Goal: Information Seeking & Learning: Learn about a topic

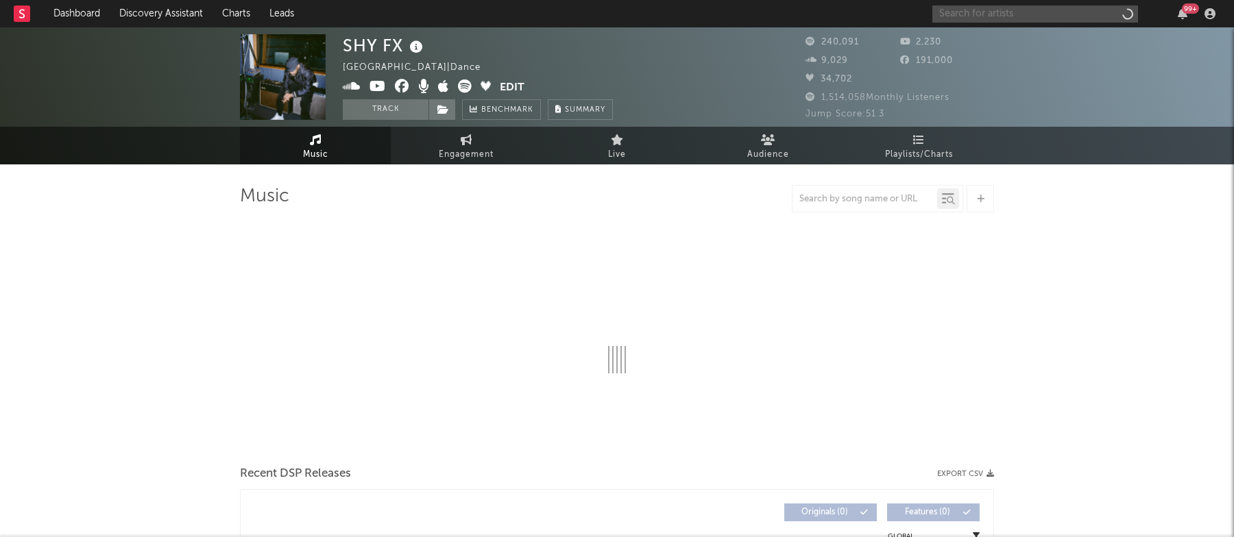
click at [1049, 16] on input "text" at bounding box center [1035, 13] width 206 height 17
type input "seba"
select select "6m"
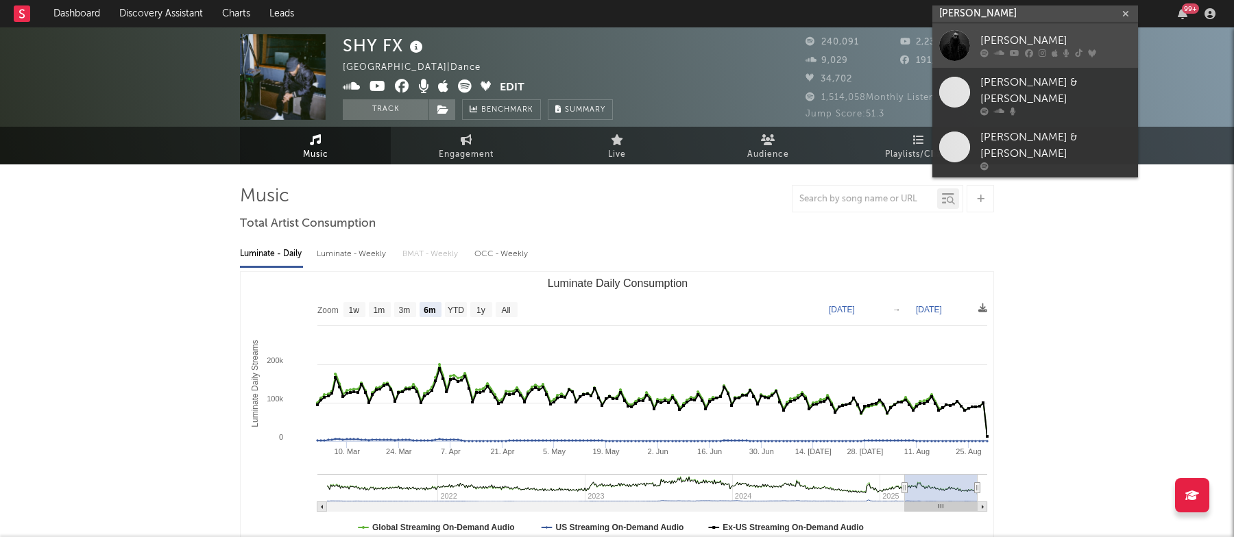
type input "[PERSON_NAME]"
click at [1077, 37] on div "[PERSON_NAME]" at bounding box center [1055, 41] width 151 height 16
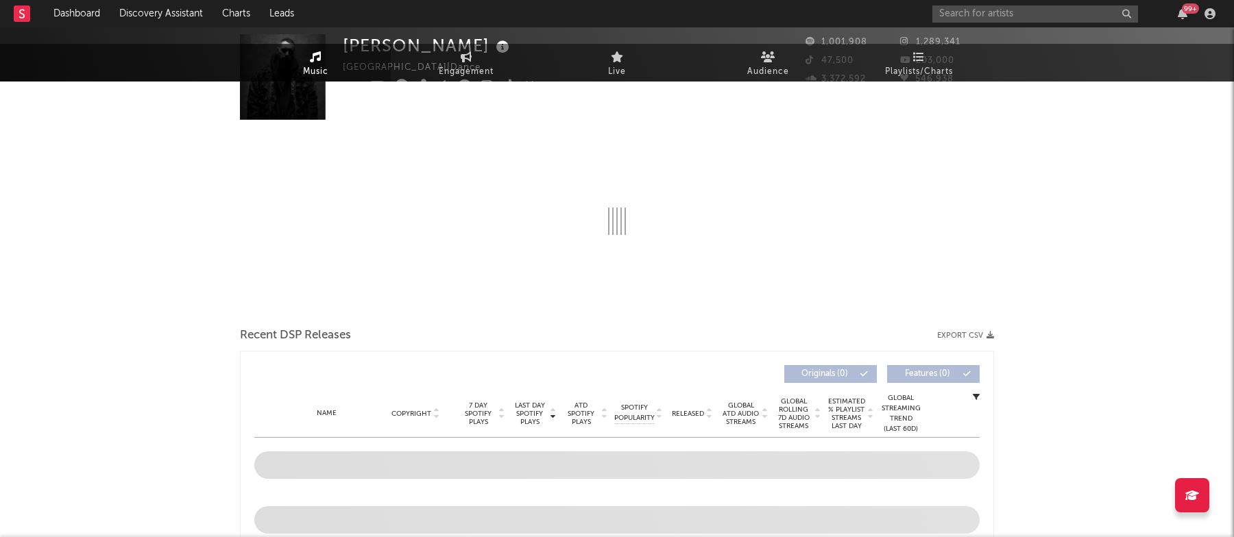
select select "6m"
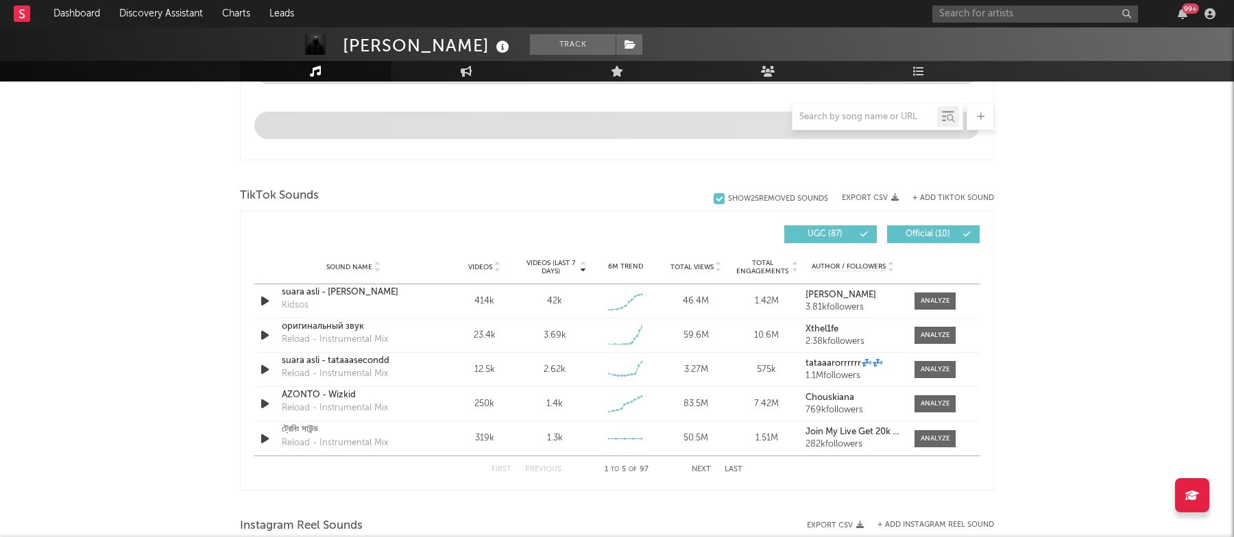
scroll to position [810, 0]
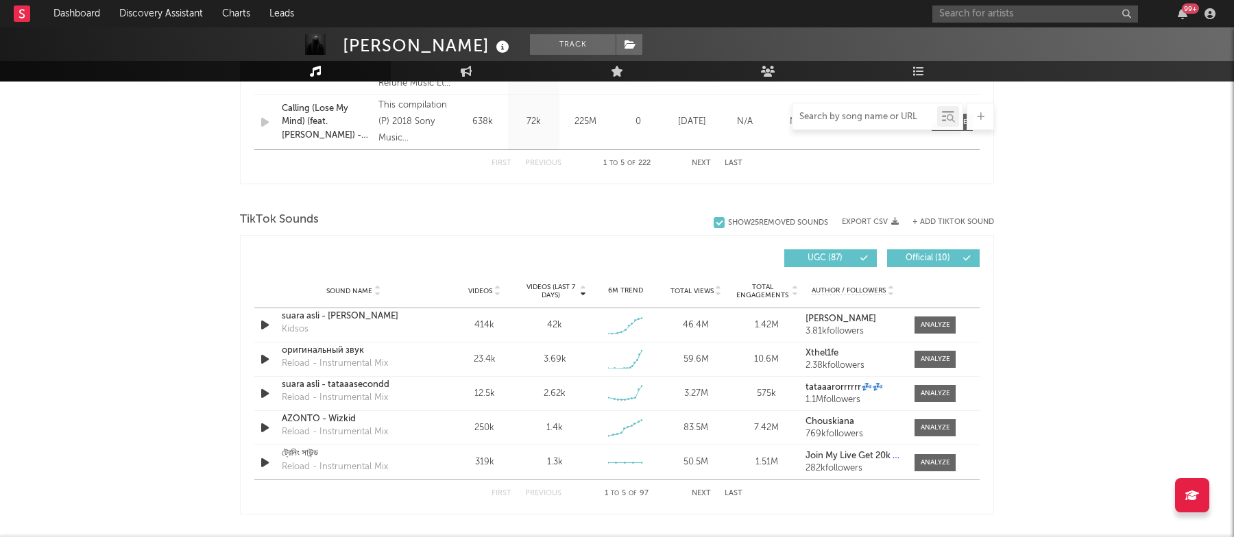
click at [814, 118] on input "text" at bounding box center [864, 117] width 145 height 11
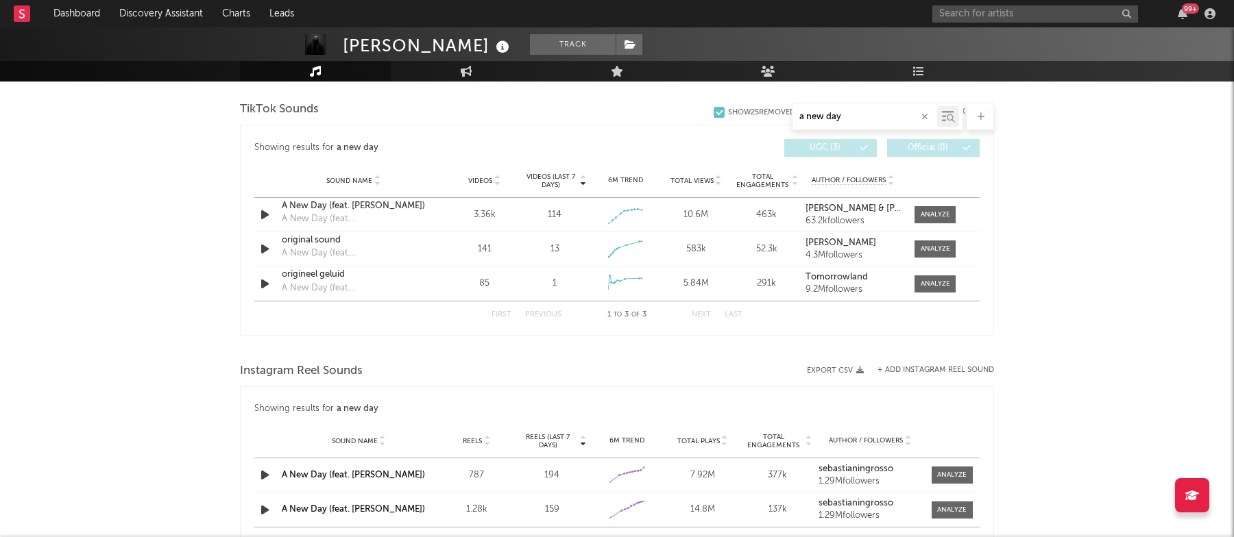
scroll to position [622, 0]
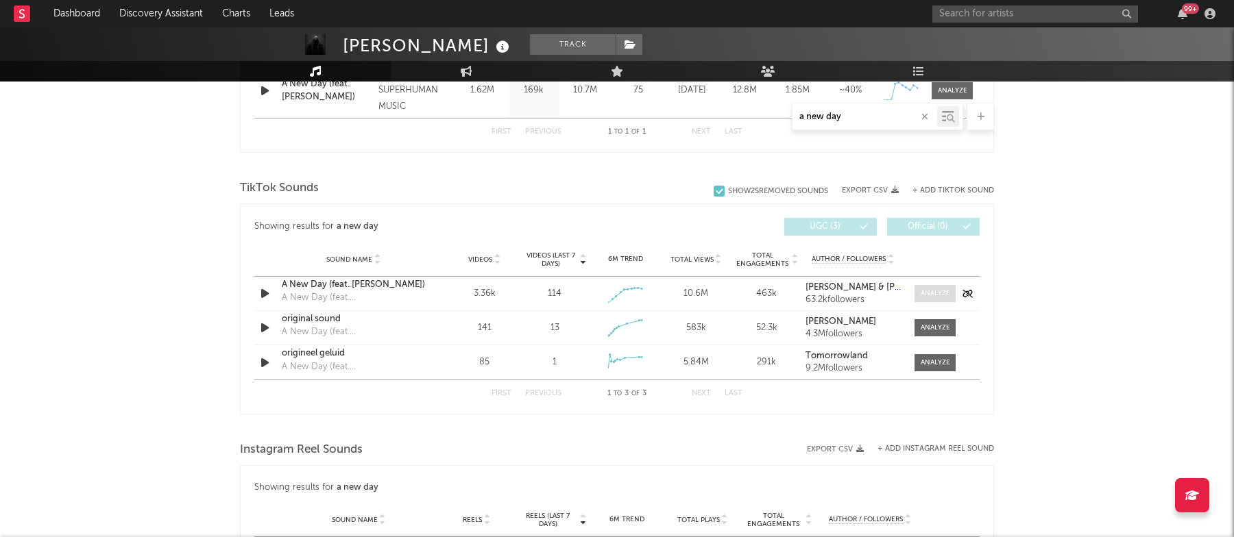
type input "a new day"
click at [938, 291] on div at bounding box center [935, 294] width 29 height 10
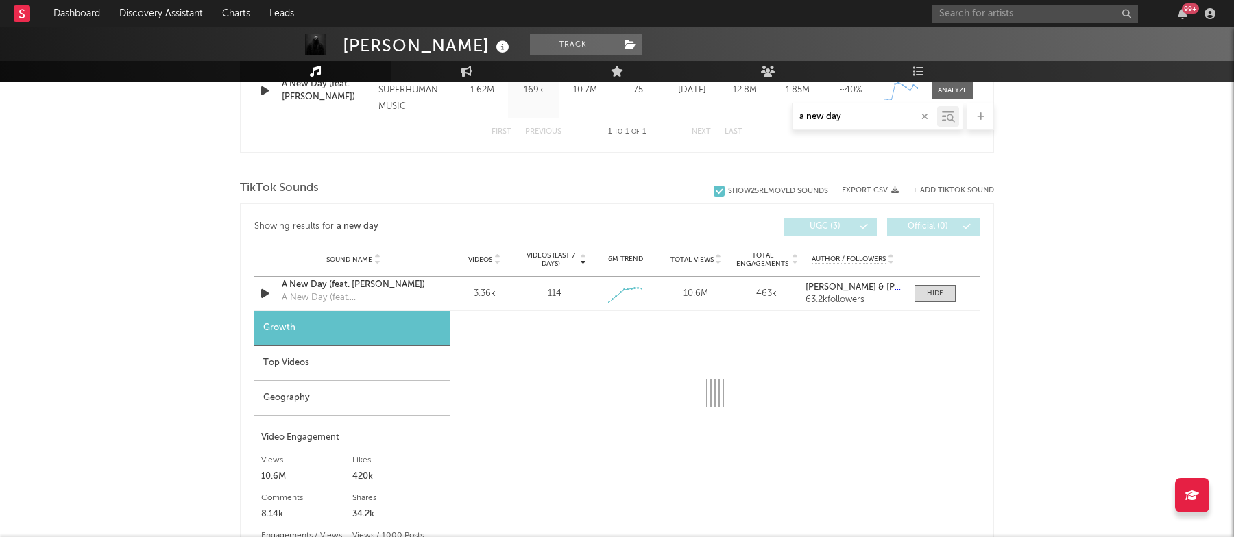
select select "1w"
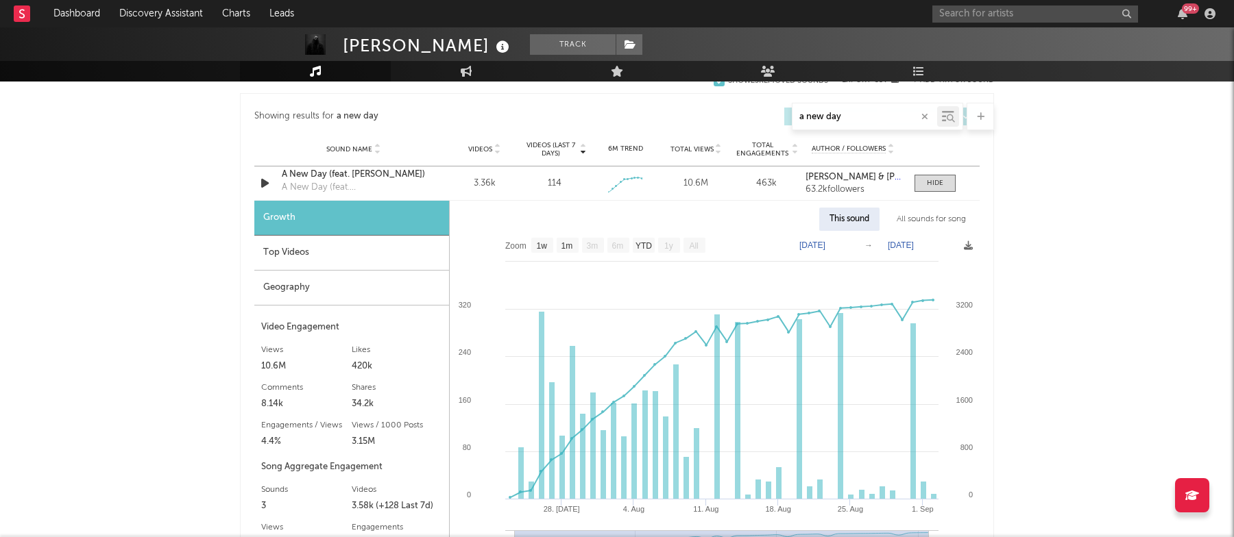
scroll to position [735, 0]
